Goal: Navigation & Orientation: Find specific page/section

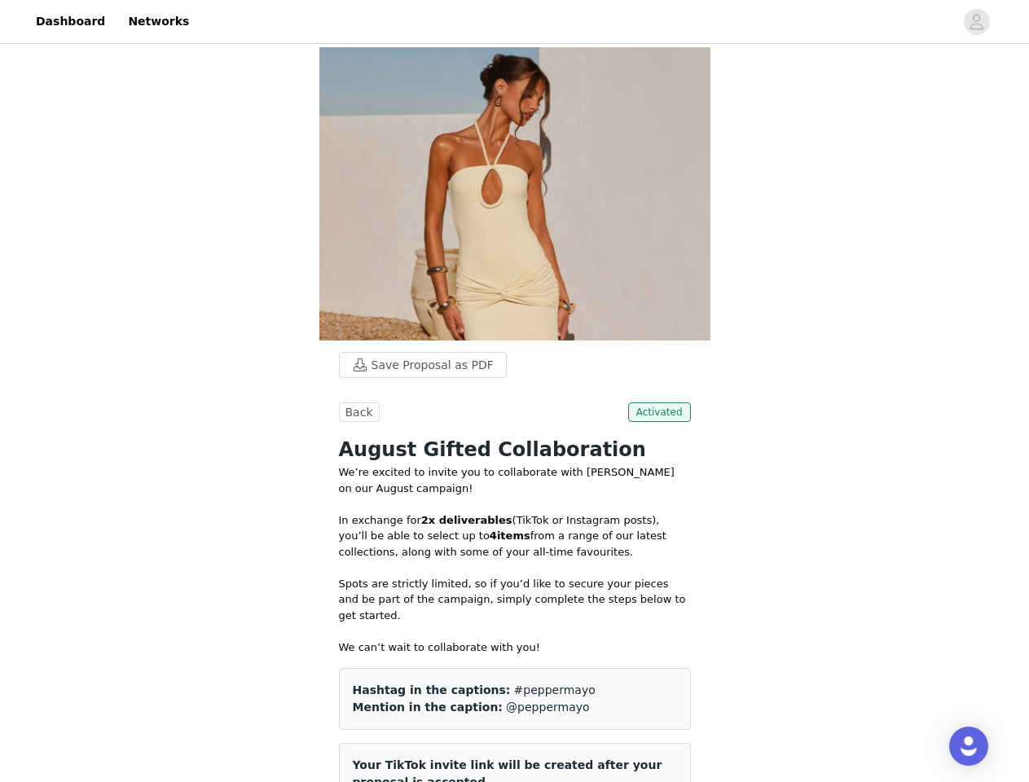
click at [514, 22] on div at bounding box center [576, 21] width 755 height 37
click at [977, 22] on icon "avatar" at bounding box center [976, 22] width 15 height 26
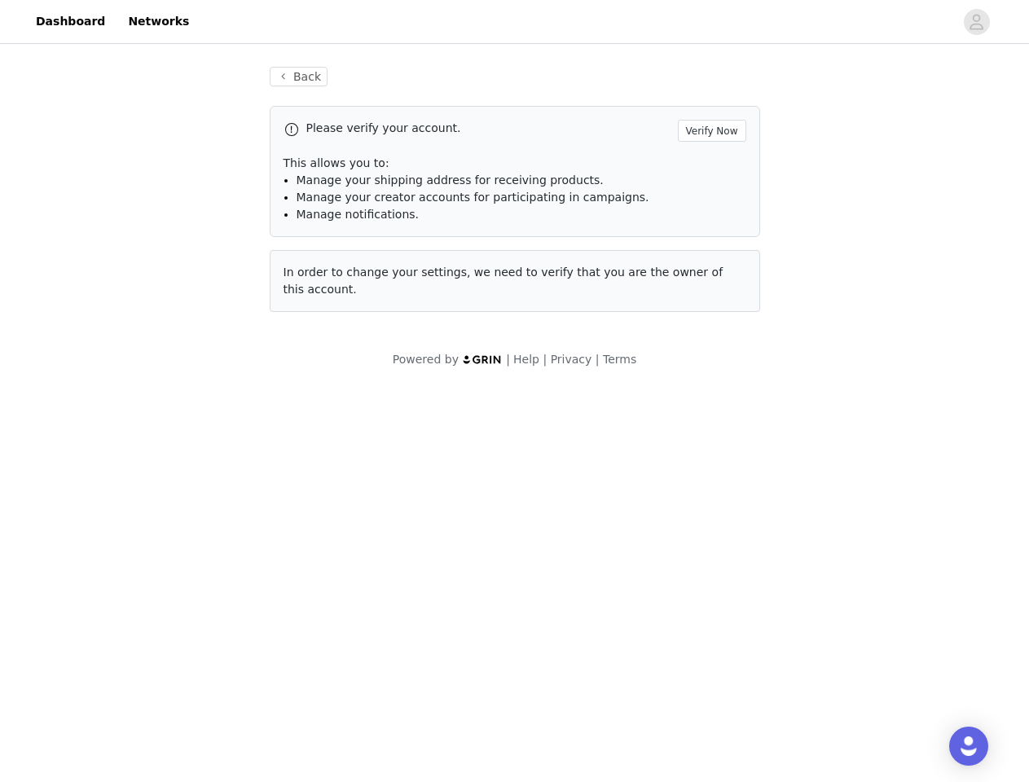
click at [357, 412] on body "Dashboard Networks Back Please verify your account. Verify Now This allows you …" at bounding box center [514, 391] width 1029 height 782
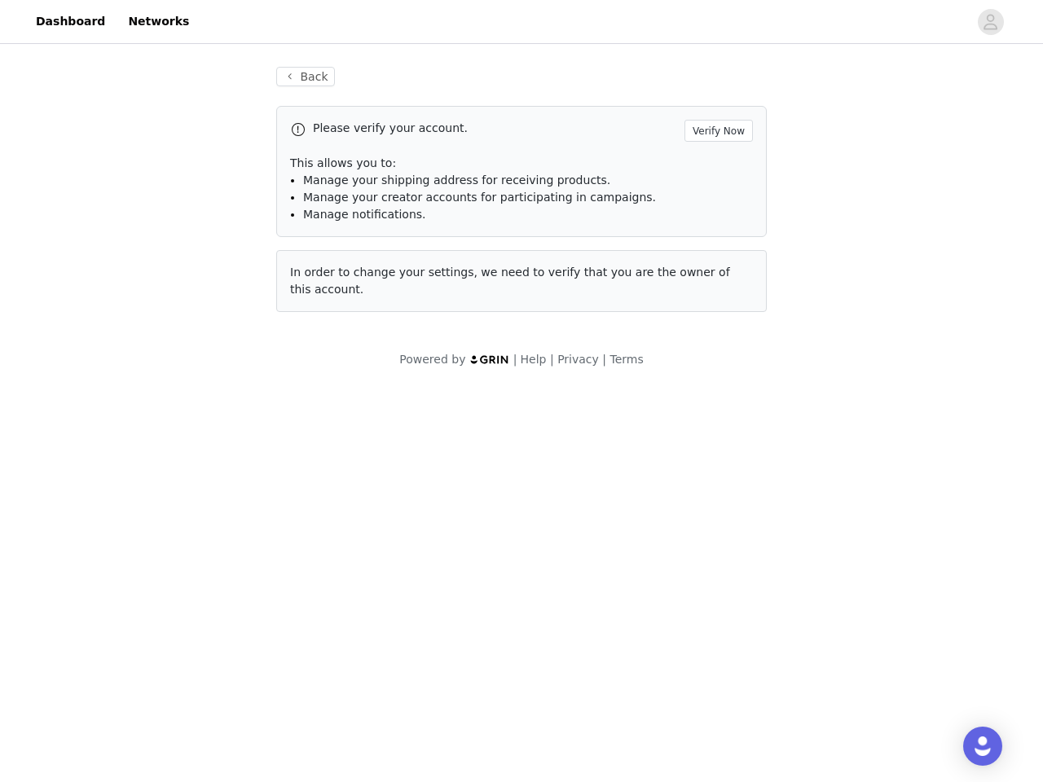
click at [663, 412] on body "Dashboard Networks Back Please verify your account. Verify Now This allows you …" at bounding box center [521, 391] width 1043 height 782
